Goal: Entertainment & Leisure: Consume media (video, audio)

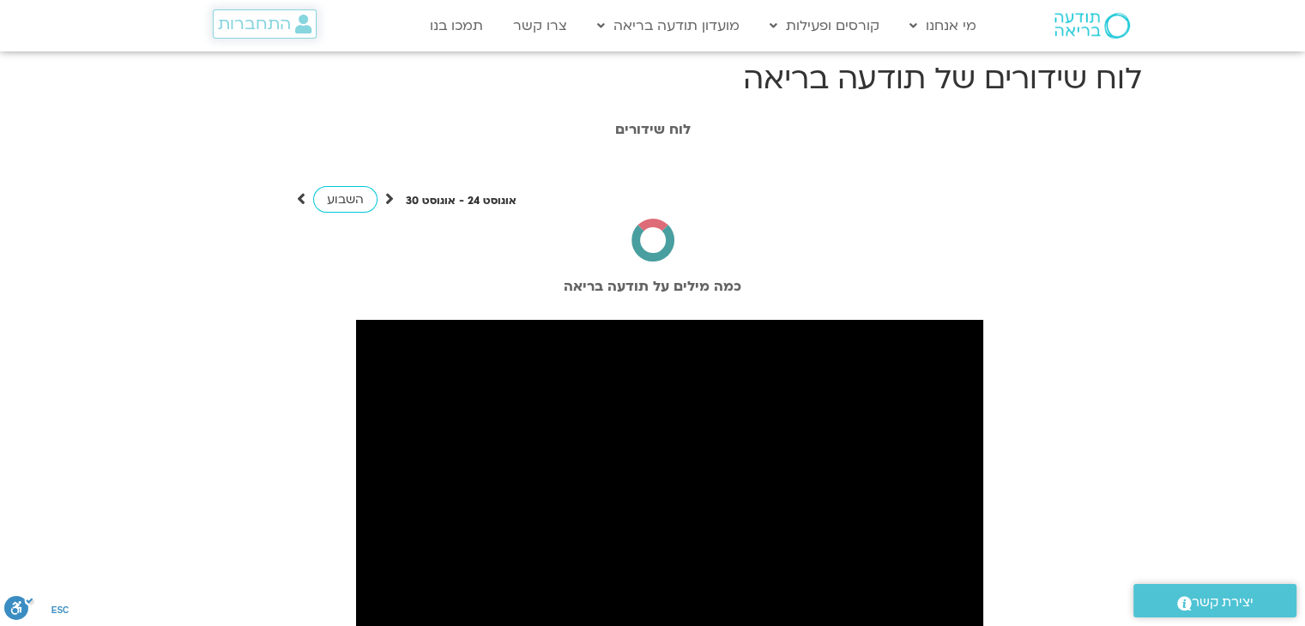
click at [238, 15] on span "התחברות" at bounding box center [254, 24] width 73 height 19
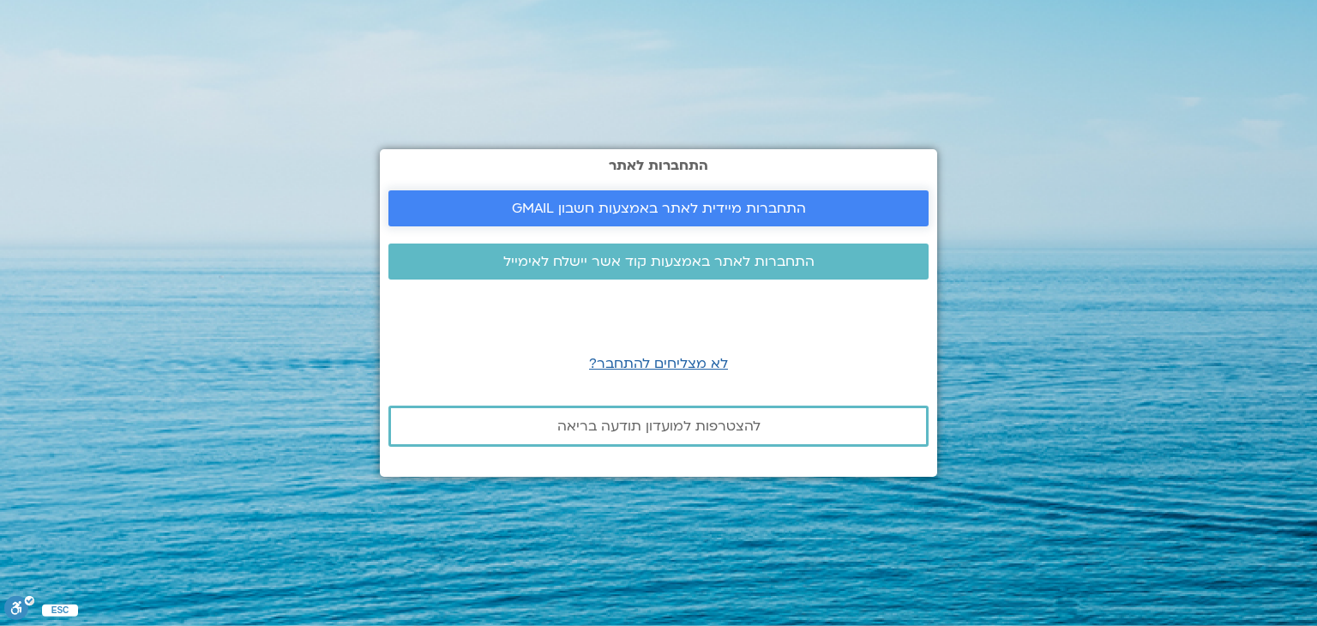
click at [680, 194] on link "התחברות מיידית לאתר באמצעות חשבון GMAIL" at bounding box center [659, 208] width 540 height 36
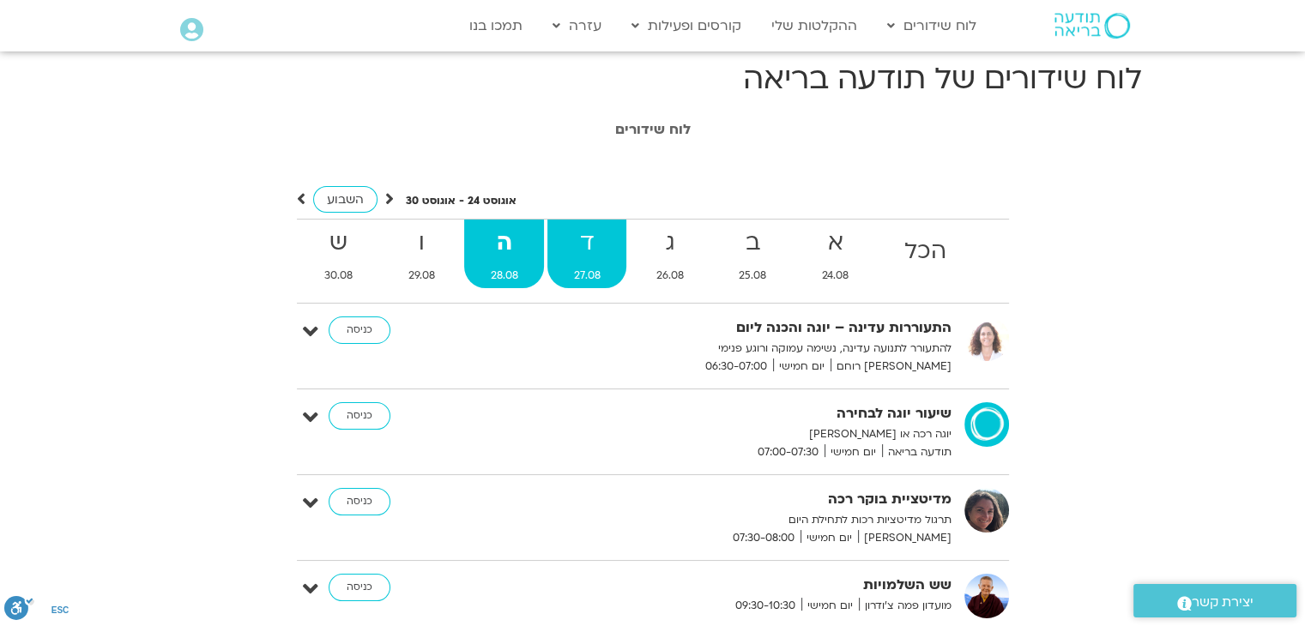
click at [611, 255] on strong "ד" at bounding box center [586, 243] width 79 height 39
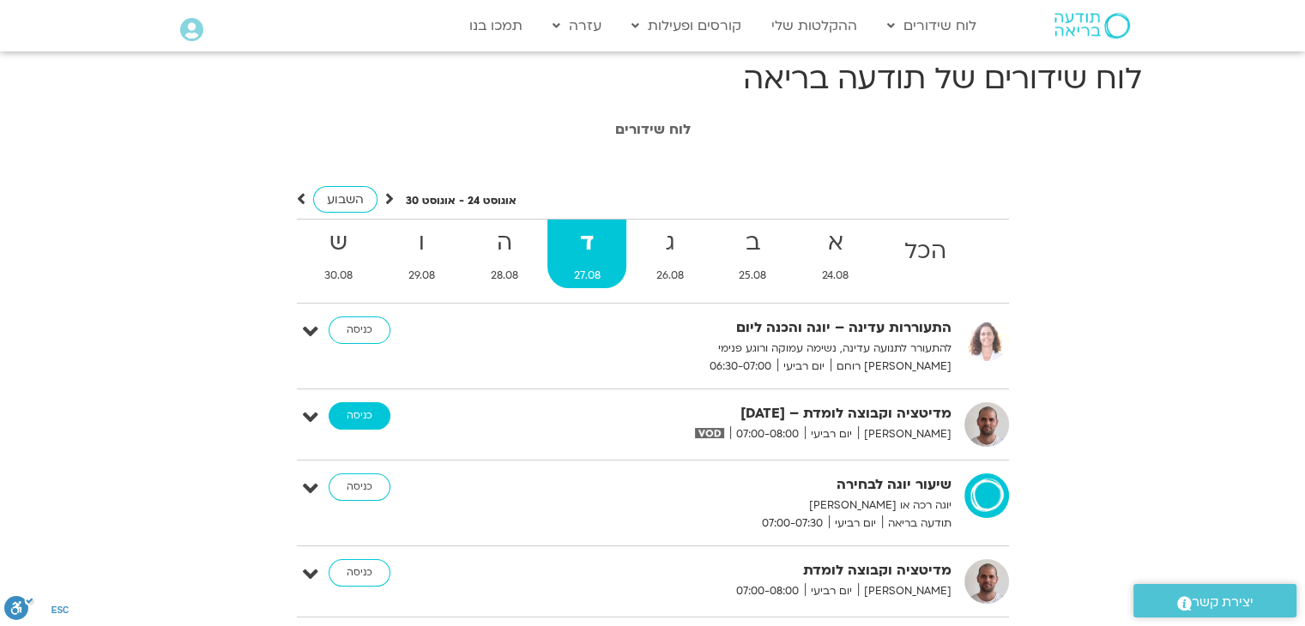
click at [349, 418] on link "כניסה" at bounding box center [359, 415] width 62 height 27
